Goal: Transaction & Acquisition: Subscribe to service/newsletter

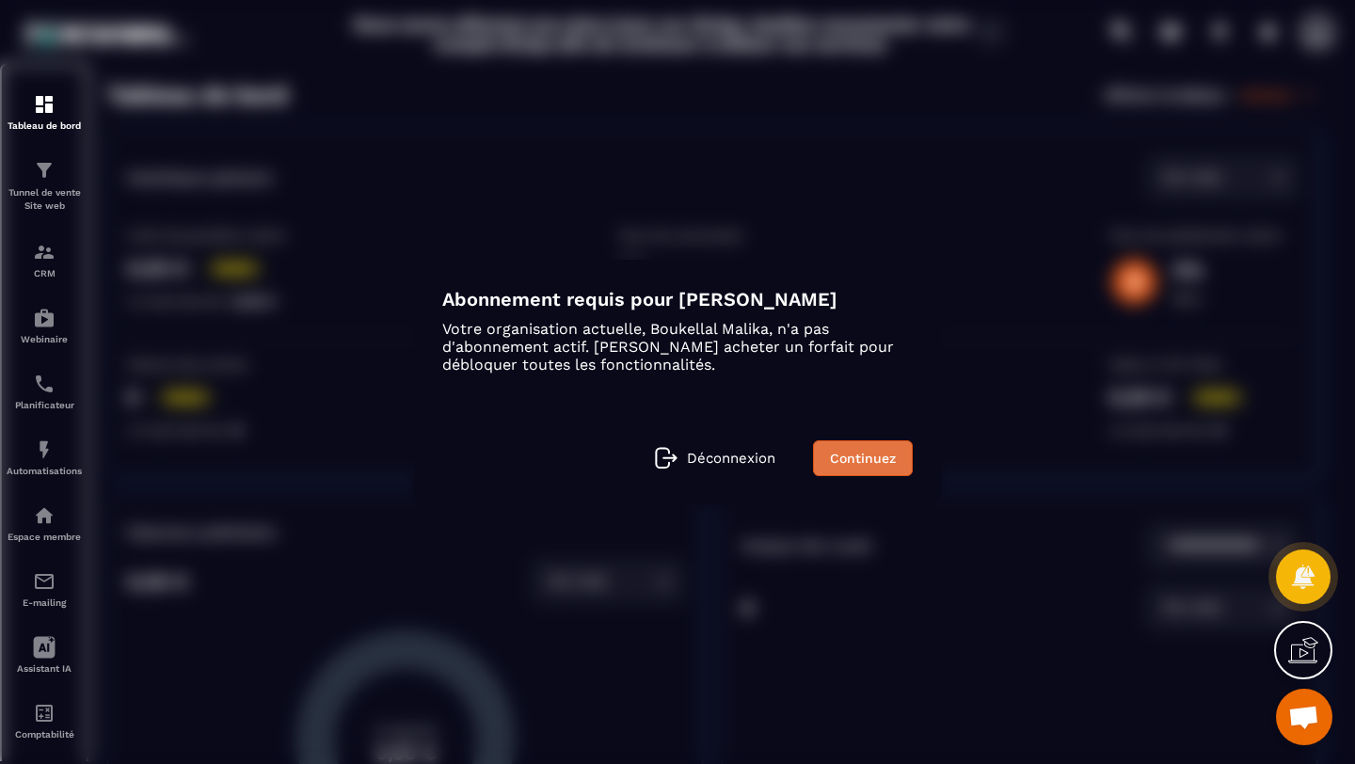
click at [869, 462] on link "Continuez" at bounding box center [863, 458] width 100 height 36
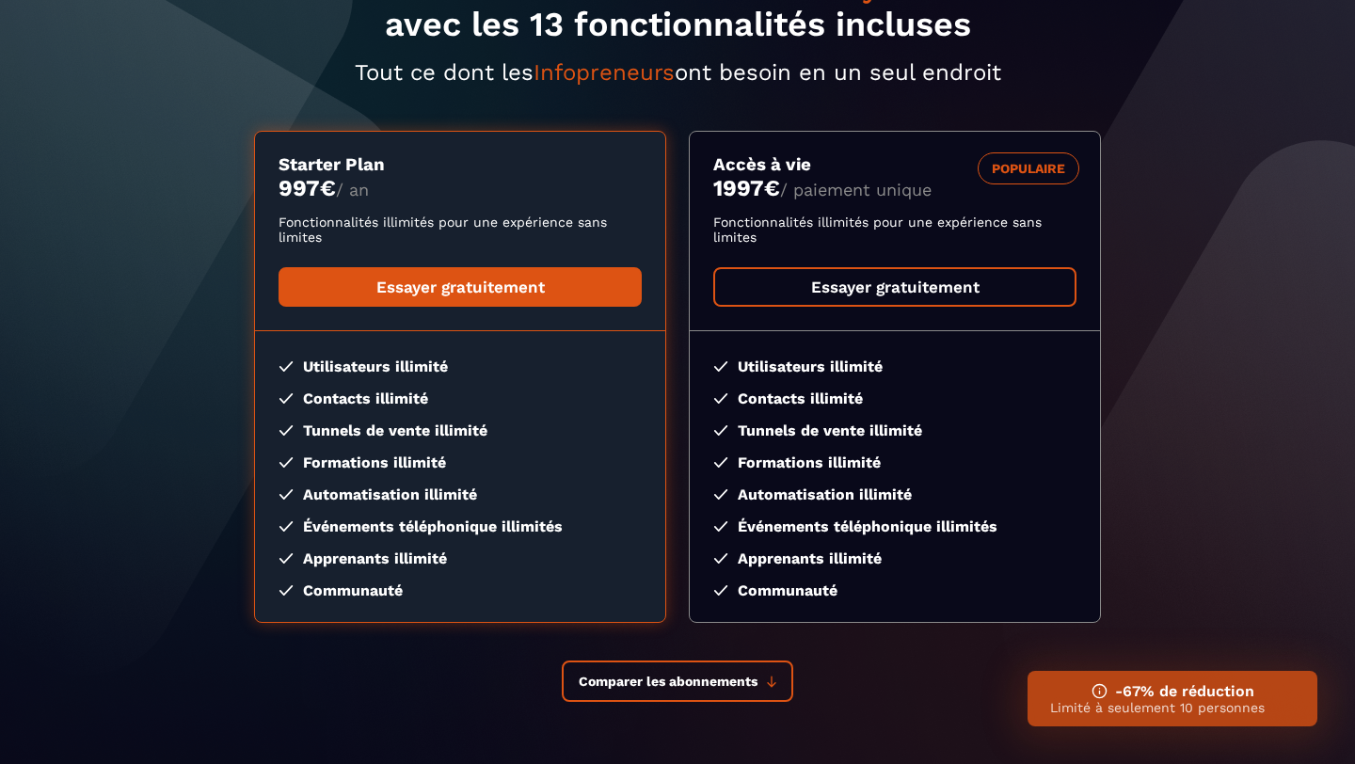
scroll to position [266, 0]
